Goal: Transaction & Acquisition: Purchase product/service

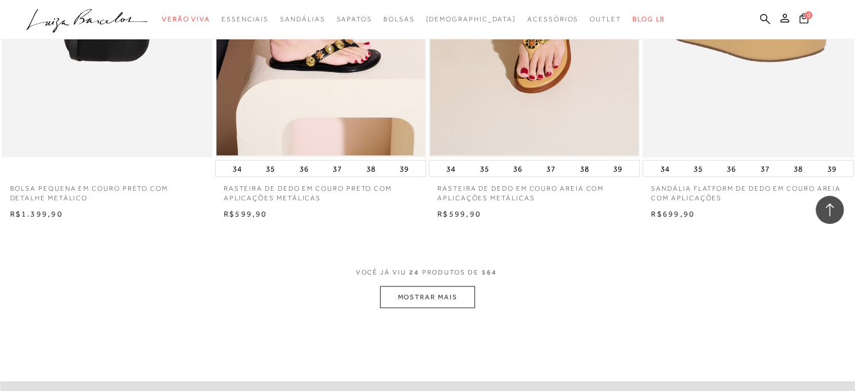
click at [430, 288] on button "MOSTRAR MAIS" at bounding box center [427, 297] width 94 height 22
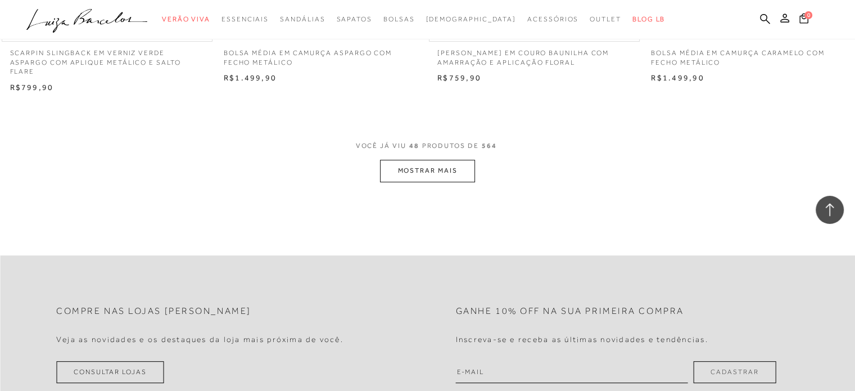
scroll to position [4725, 0]
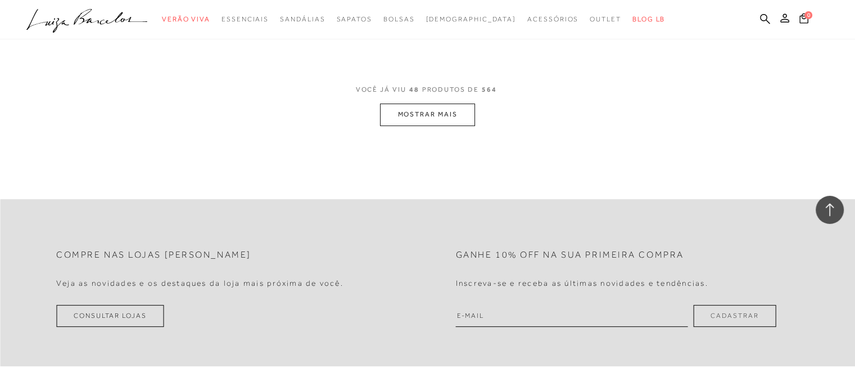
click at [414, 107] on button "MOSTRAR MAIS" at bounding box center [427, 114] width 94 height 22
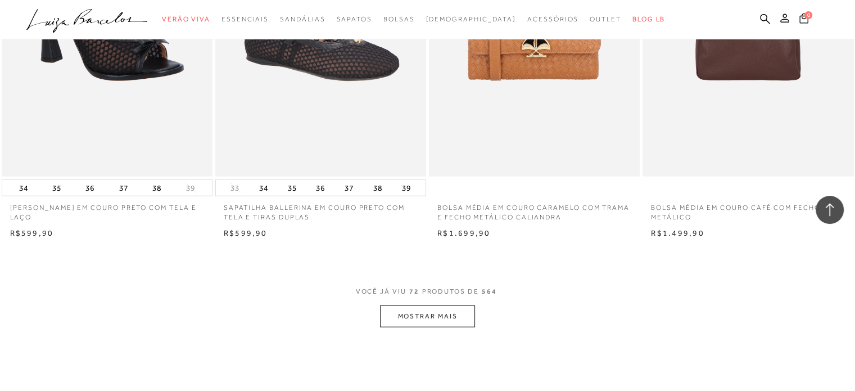
scroll to position [7031, 0]
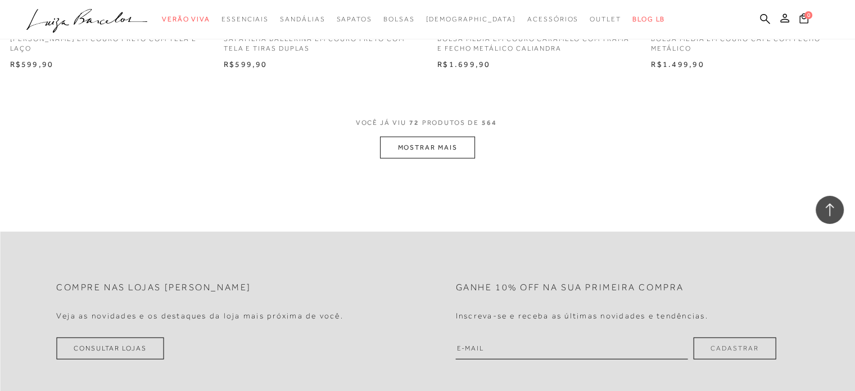
click at [427, 137] on button "MOSTRAR MAIS" at bounding box center [427, 148] width 94 height 22
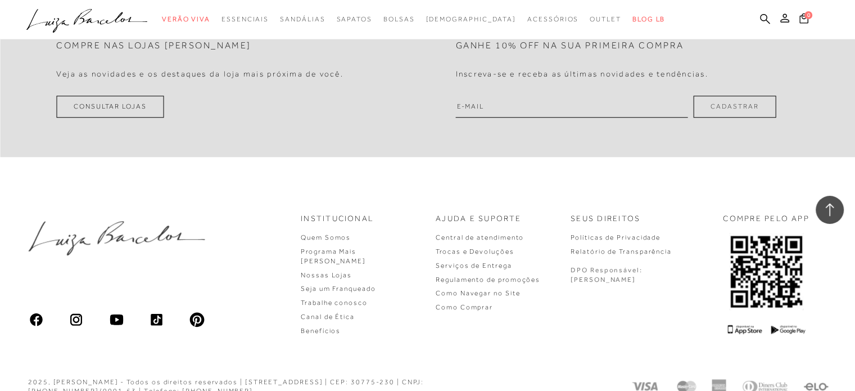
scroll to position [9608, 0]
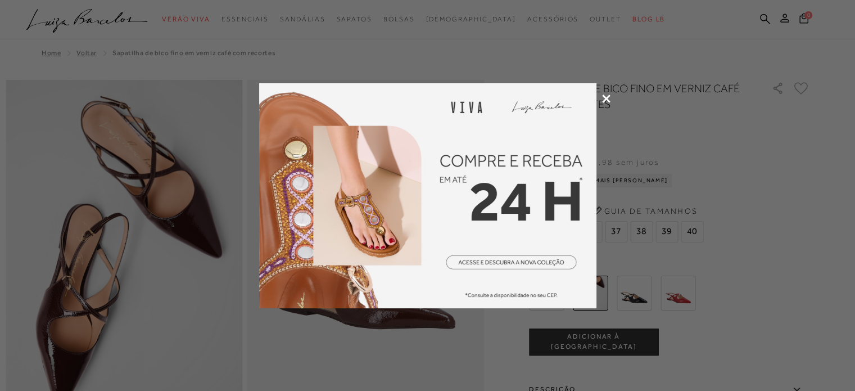
click at [607, 101] on icon at bounding box center [606, 98] width 8 height 8
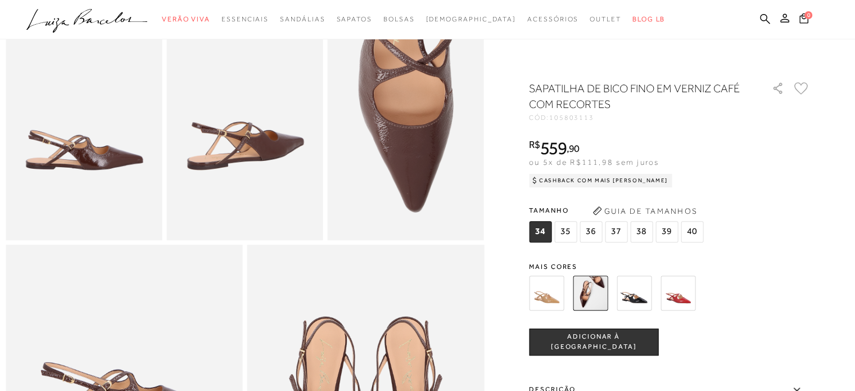
scroll to position [399, 0]
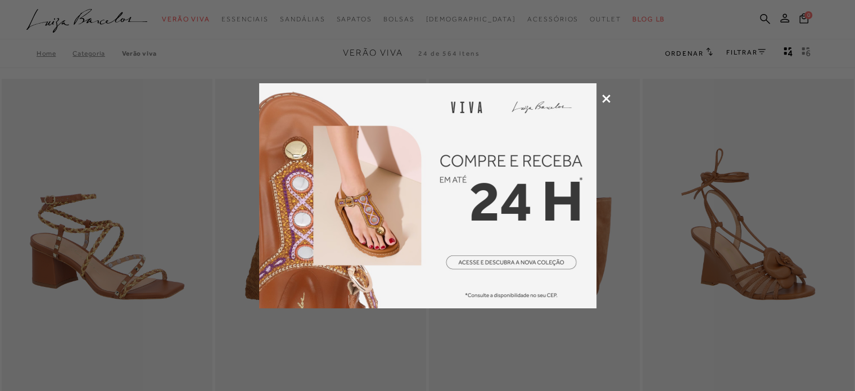
click at [603, 101] on icon at bounding box center [606, 98] width 8 height 8
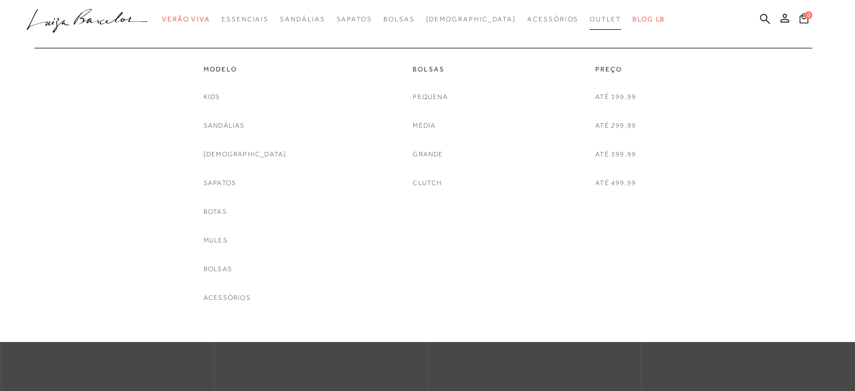
click at [590, 16] on span "Outlet" at bounding box center [605, 19] width 31 height 8
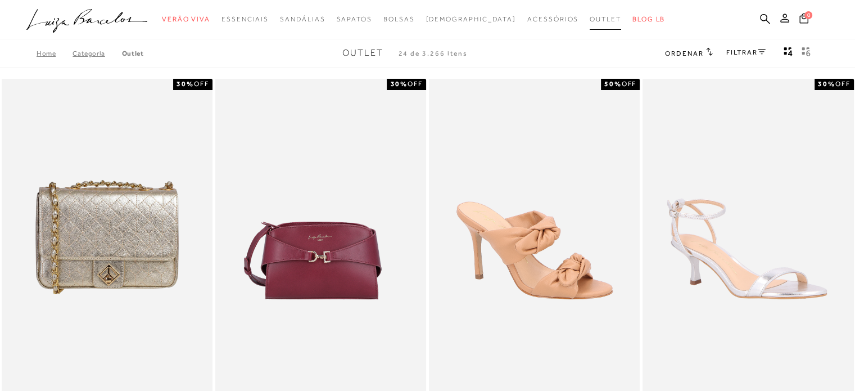
click at [590, 20] on span "Outlet" at bounding box center [605, 19] width 31 height 8
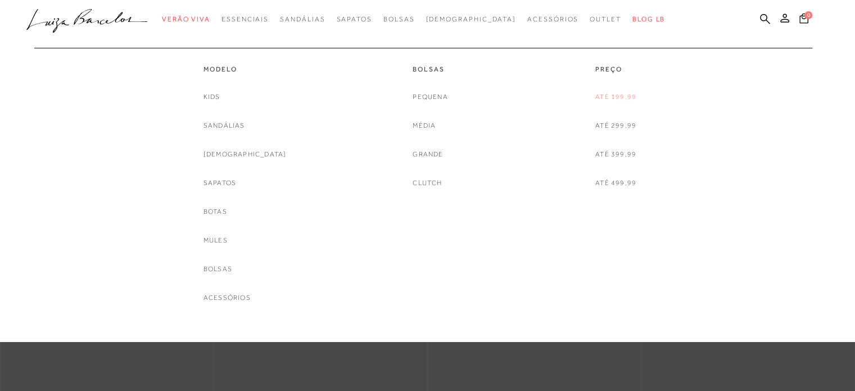
click at [612, 92] on link "Até 199,99" at bounding box center [615, 97] width 41 height 12
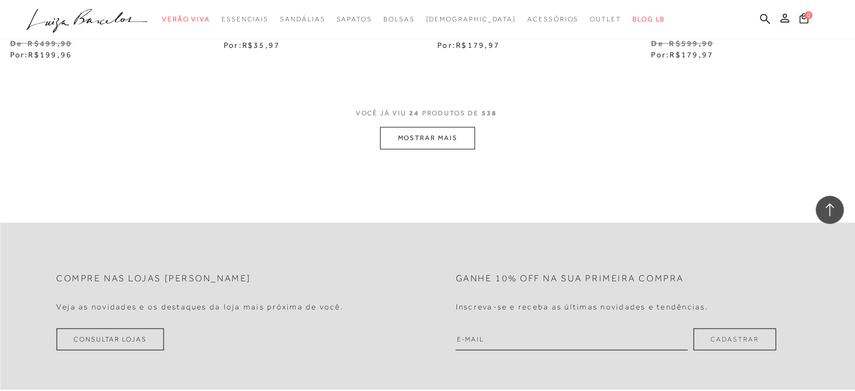
scroll to position [2418, 0]
click at [468, 143] on button "MOSTRAR MAIS" at bounding box center [427, 136] width 94 height 22
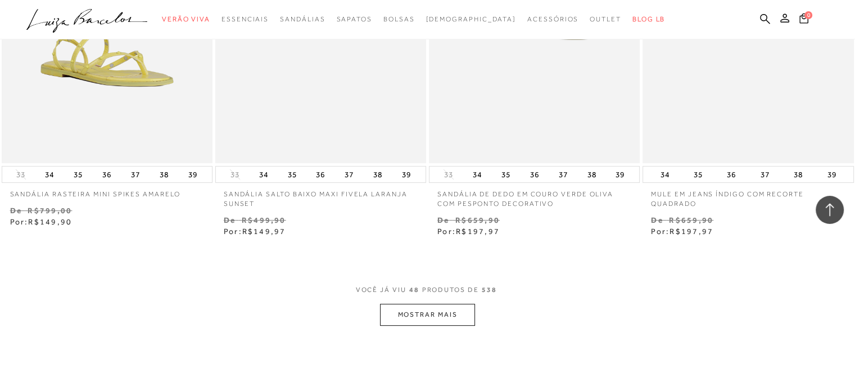
scroll to position [4667, 0]
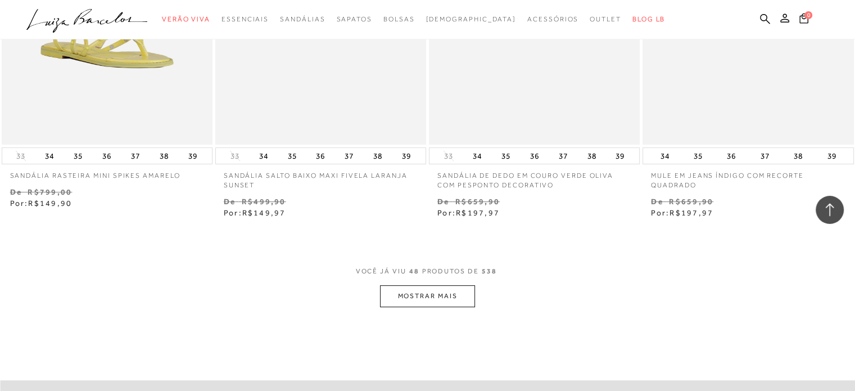
click at [445, 291] on button "MOSTRAR MAIS" at bounding box center [427, 296] width 94 height 22
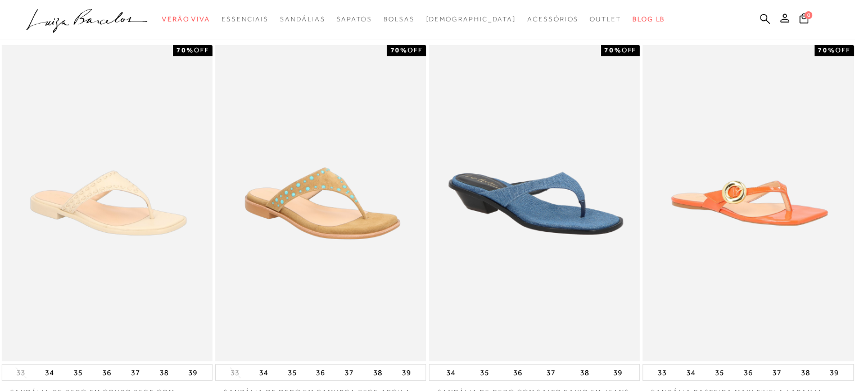
scroll to position [0, 0]
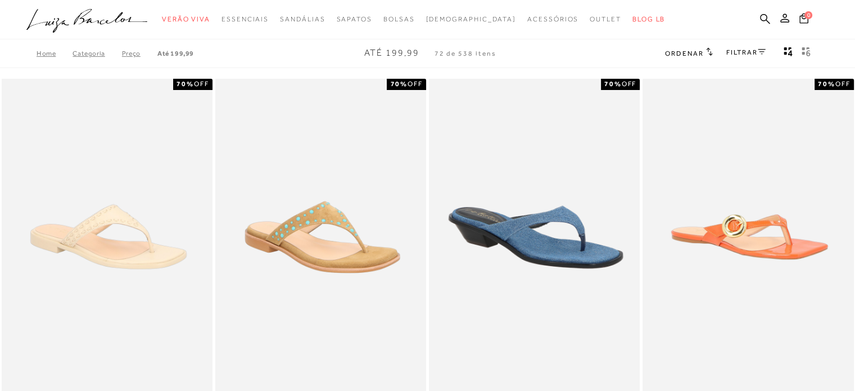
click at [751, 47] on div "FILTRAR" at bounding box center [745, 53] width 39 height 15
click at [753, 54] on link "FILTRAR" at bounding box center [745, 52] width 39 height 8
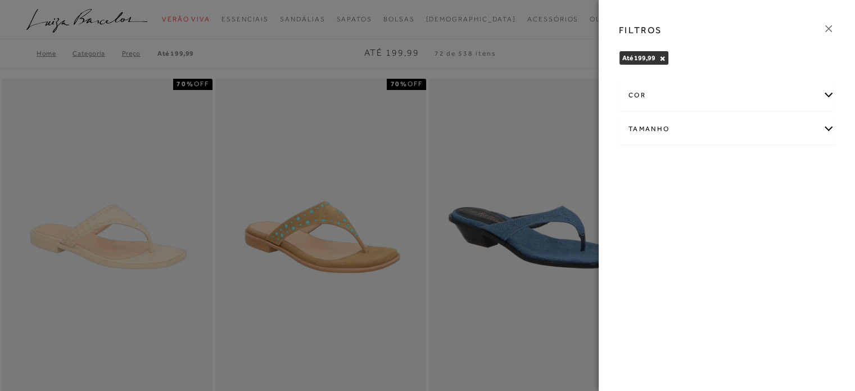
click at [690, 125] on div "Tamanho" at bounding box center [727, 129] width 215 height 30
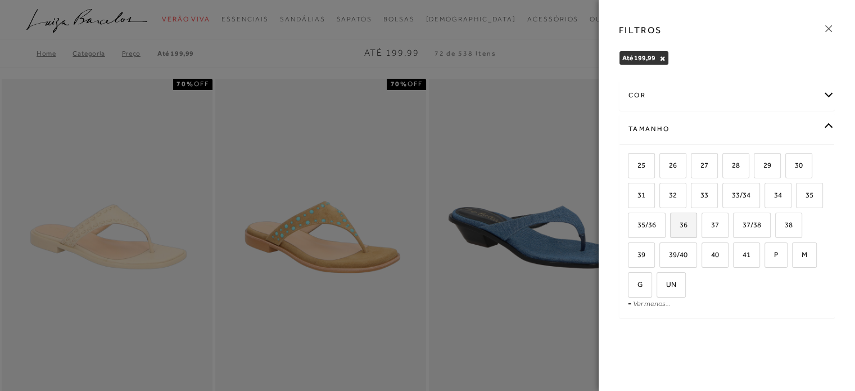
click at [683, 225] on span "36" at bounding box center [679, 224] width 16 height 8
click at [680, 225] on input "36" at bounding box center [674, 226] width 11 height 11
checkbox input "true"
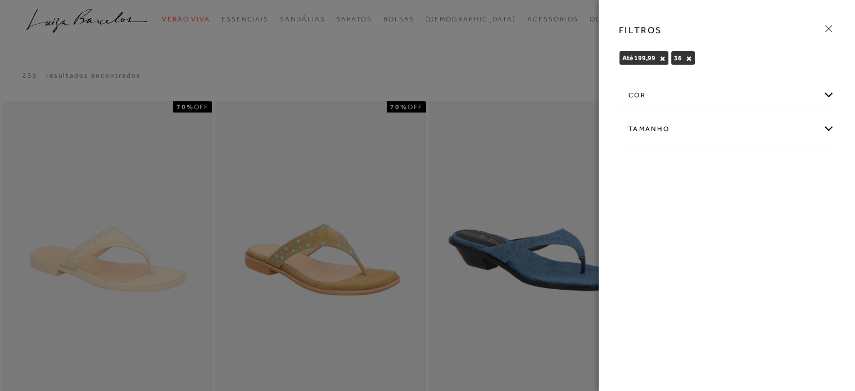
click at [824, 28] on icon at bounding box center [829, 28] width 12 height 12
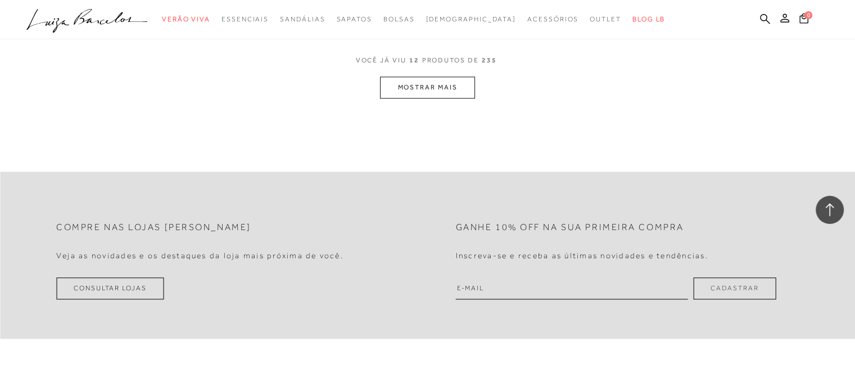
scroll to position [1125, 0]
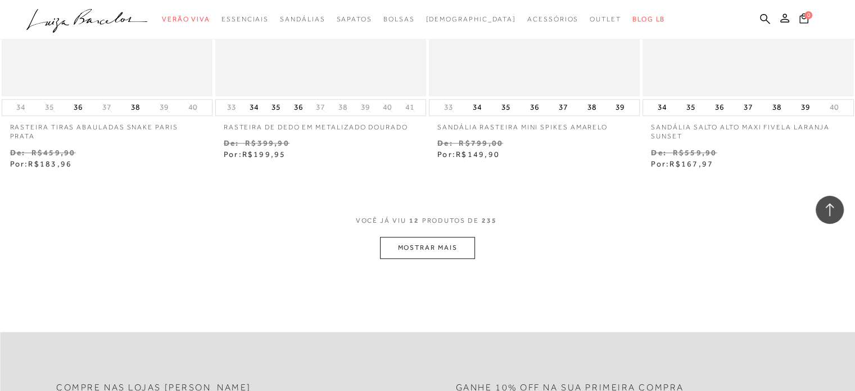
click at [459, 251] on button "MOSTRAR MAIS" at bounding box center [427, 248] width 94 height 22
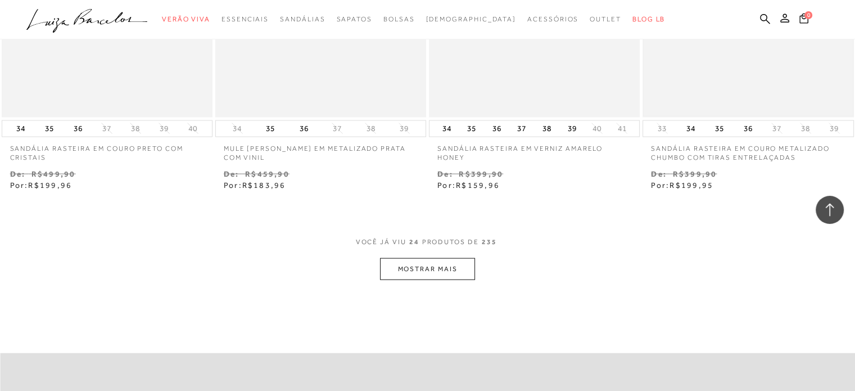
scroll to position [2530, 0]
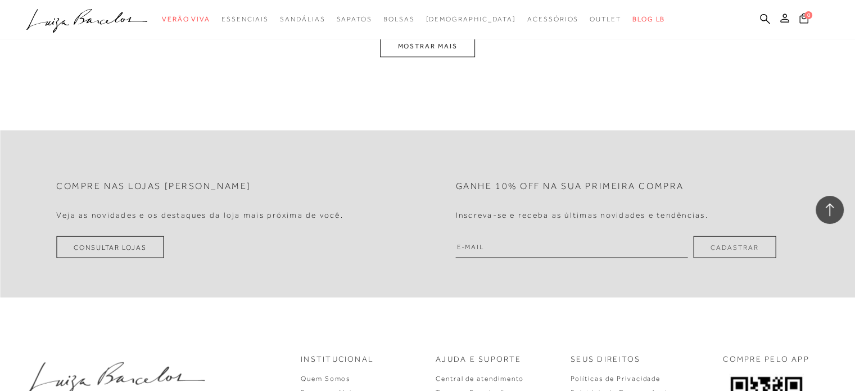
click at [452, 44] on button "MOSTRAR MAIS" at bounding box center [427, 46] width 94 height 22
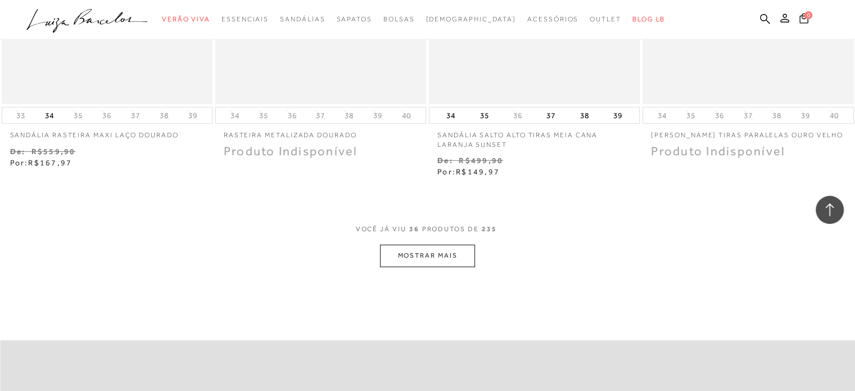
scroll to position [3692, 0]
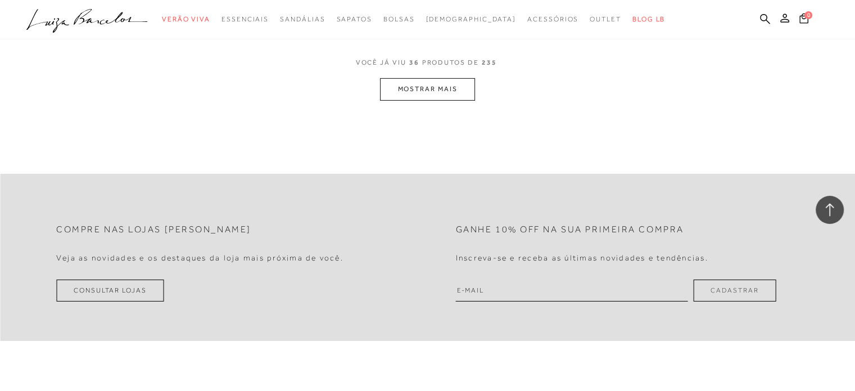
click at [408, 84] on button "MOSTRAR MAIS" at bounding box center [427, 89] width 94 height 22
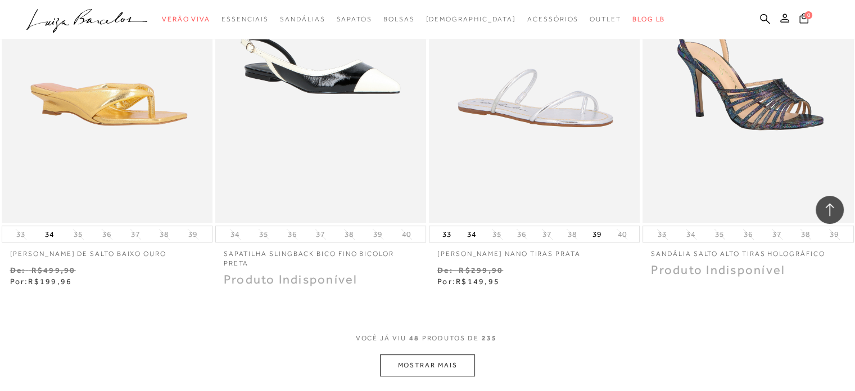
scroll to position [4817, 0]
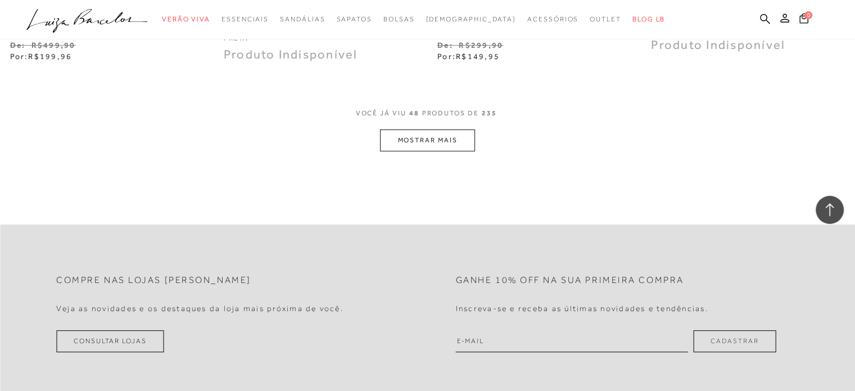
click at [427, 140] on button "MOSTRAR MAIS" at bounding box center [427, 140] width 94 height 22
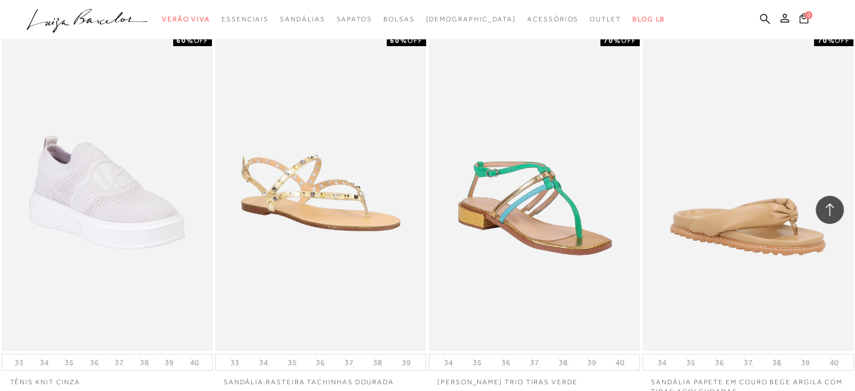
scroll to position [3973, 0]
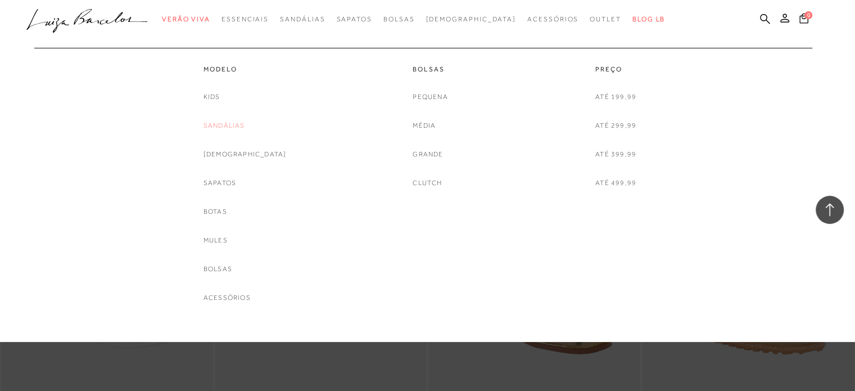
click at [245, 124] on link "Sandálias" at bounding box center [225, 126] width 42 height 12
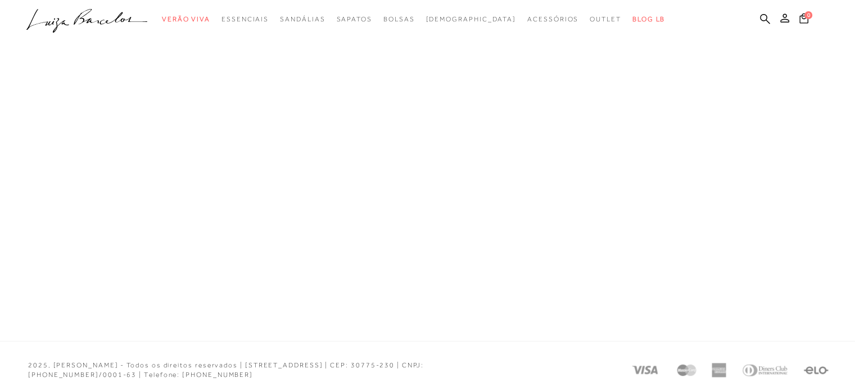
scroll to position [31, 0]
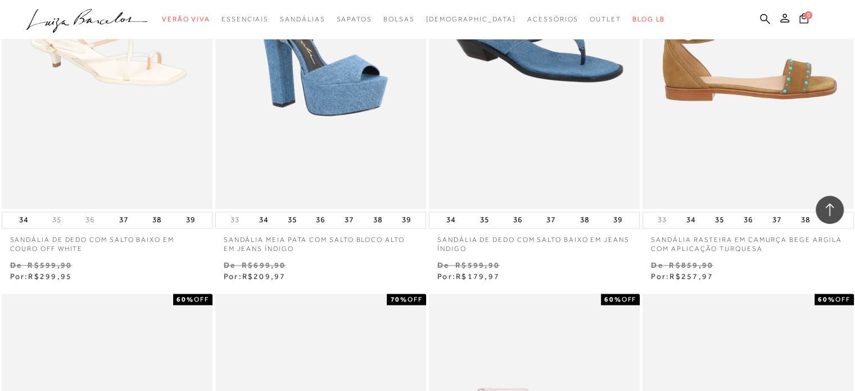
scroll to position [2080, 0]
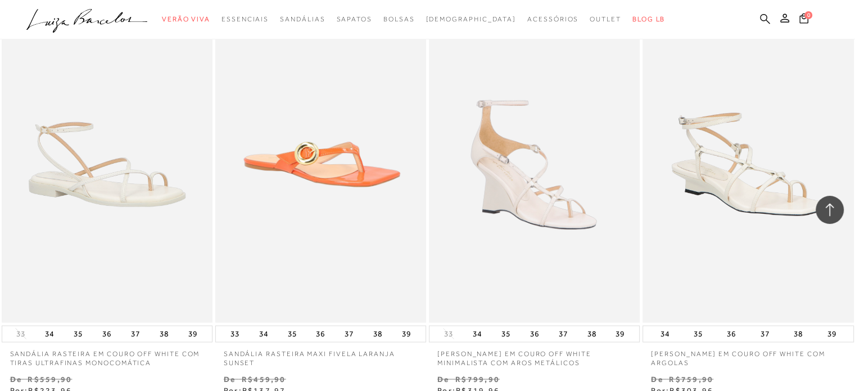
click at [764, 16] on icon at bounding box center [765, 18] width 10 height 11
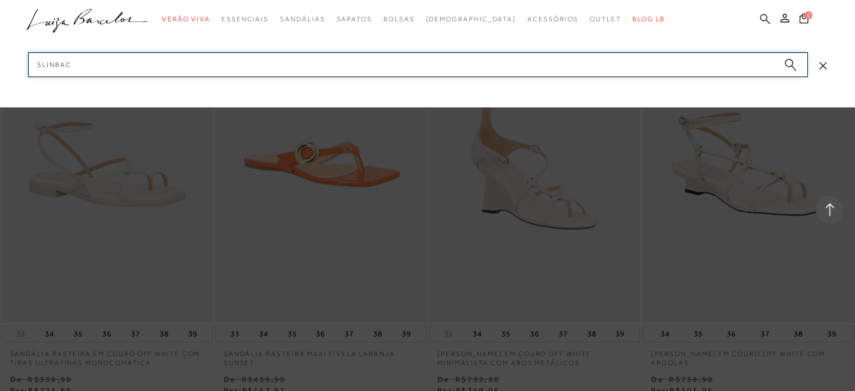
type input "slinback"
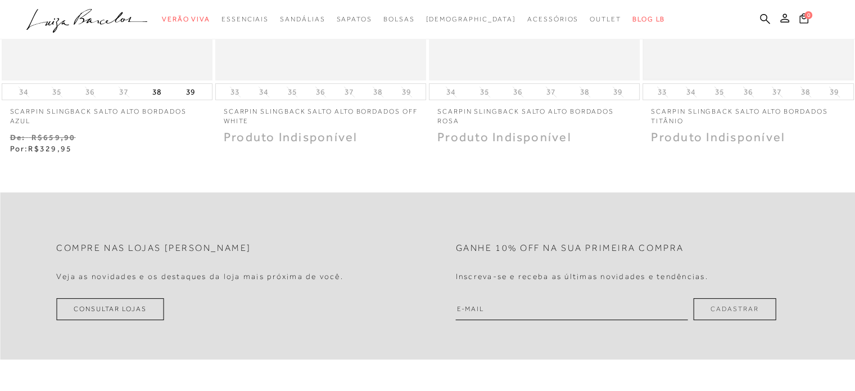
scroll to position [337, 0]
